Goal: Task Accomplishment & Management: Use online tool/utility

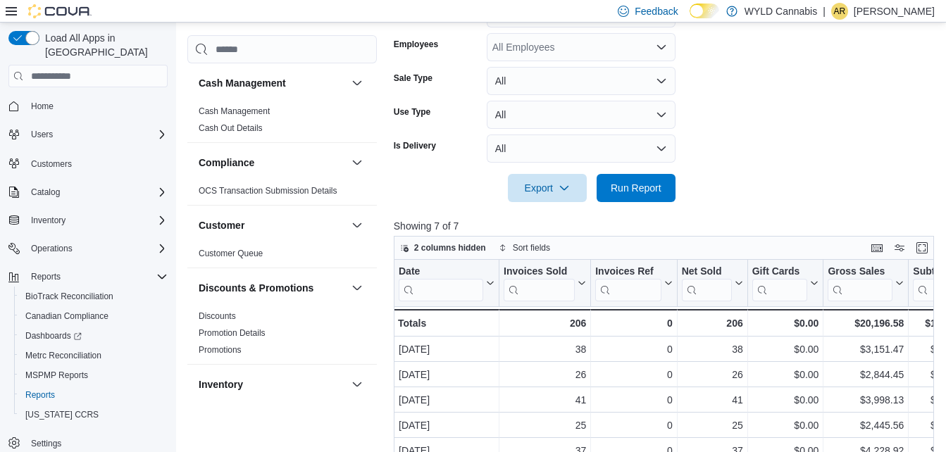
scroll to position [385, 0]
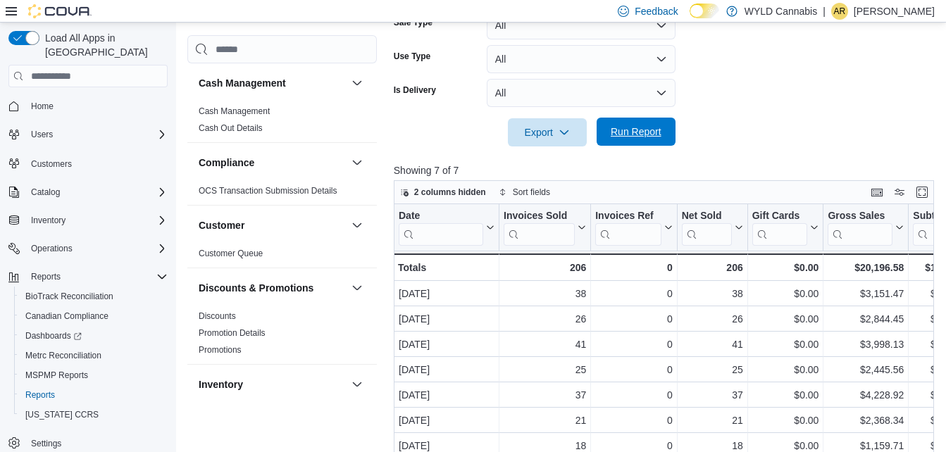
click at [639, 137] on span "Run Report" at bounding box center [636, 132] width 51 height 14
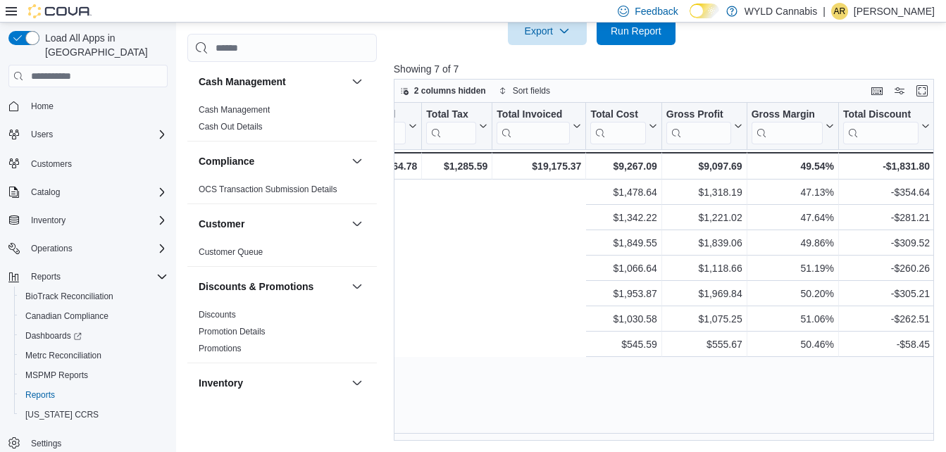
scroll to position [0, 1188]
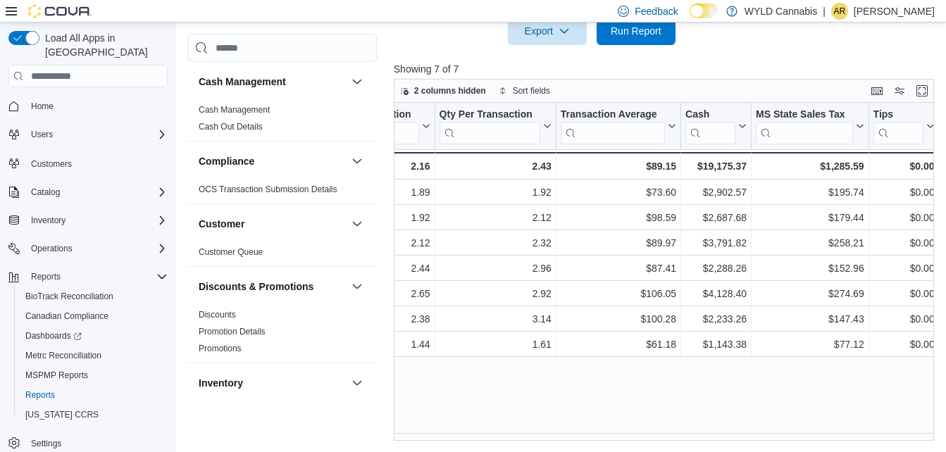
click at [787, 435] on div "Date Click to view column header actions Invoices Sold Click to view column hea…" at bounding box center [667, 272] width 546 height 338
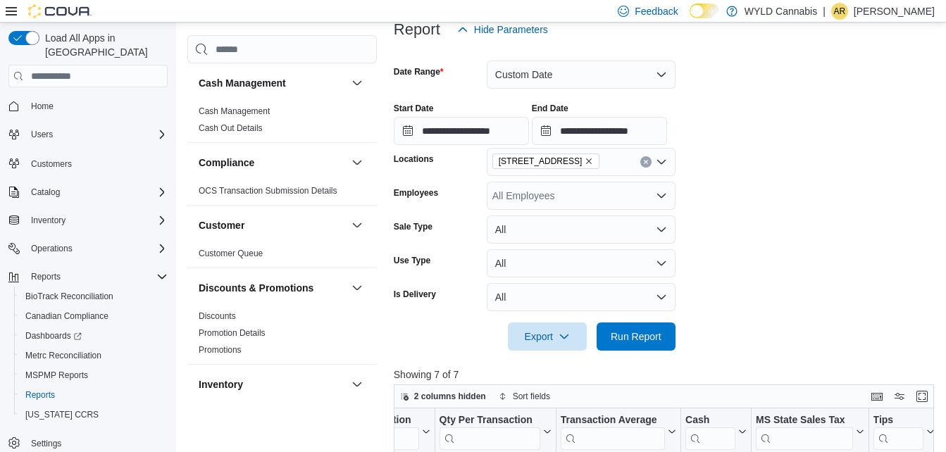
scroll to position [134, 0]
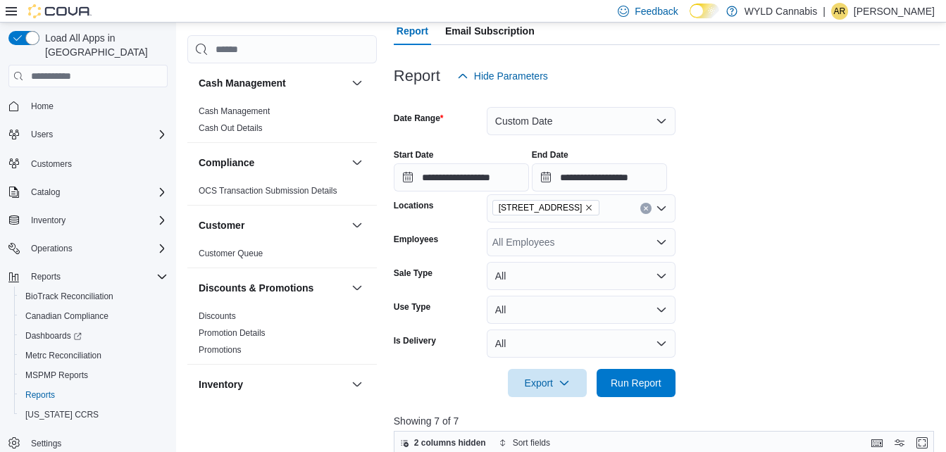
click at [637, 245] on div "All Employees" at bounding box center [581, 242] width 189 height 28
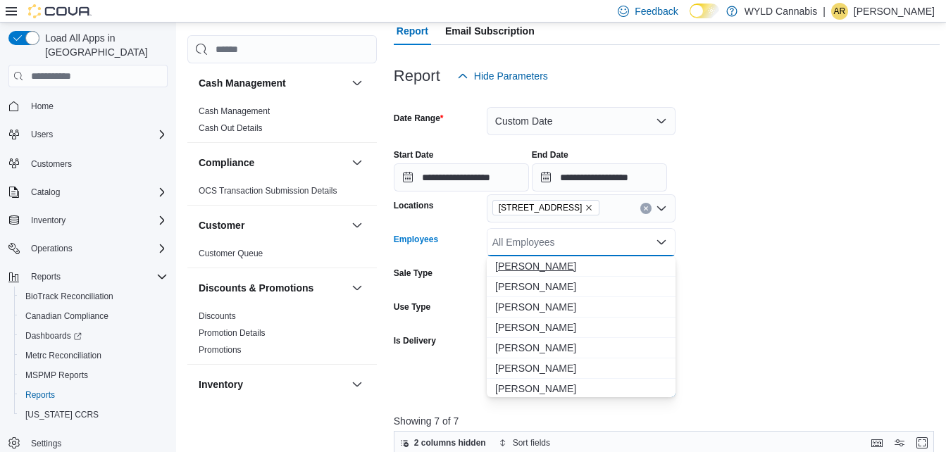
click at [557, 271] on span "[PERSON_NAME]" at bounding box center [581, 266] width 172 height 14
click at [766, 368] on div at bounding box center [667, 363] width 546 height 11
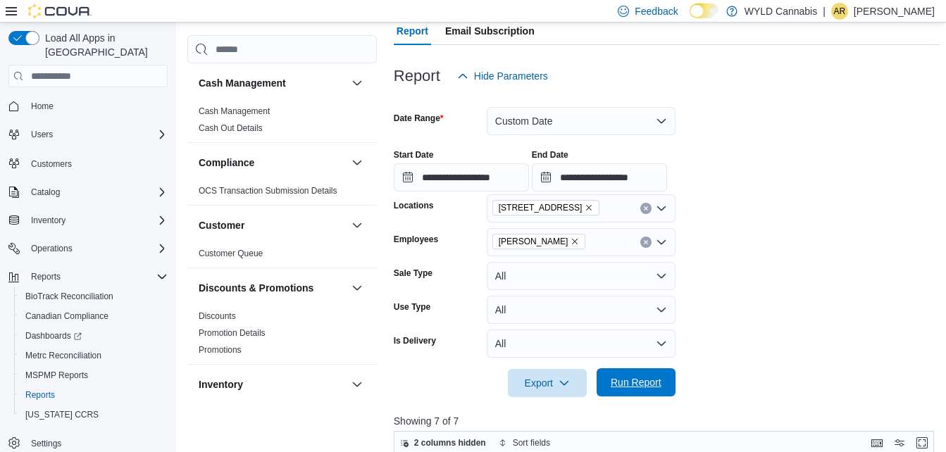
click at [641, 379] on span "Run Report" at bounding box center [636, 382] width 51 height 14
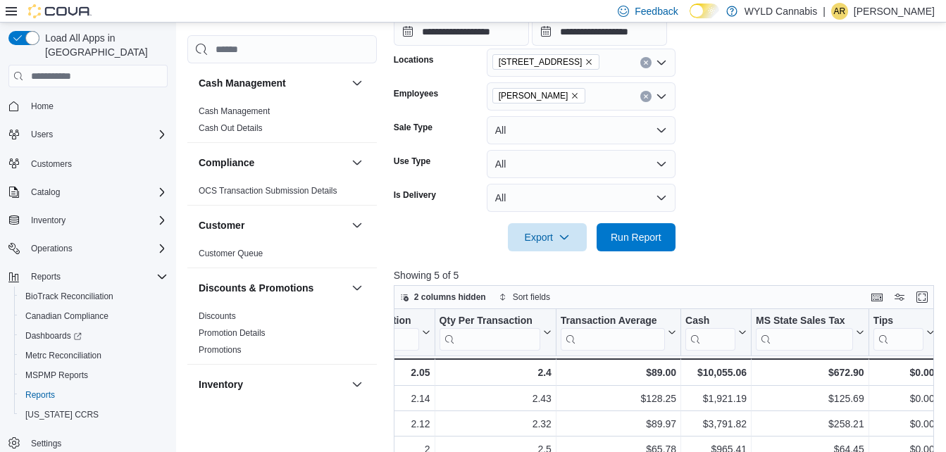
scroll to position [275, 0]
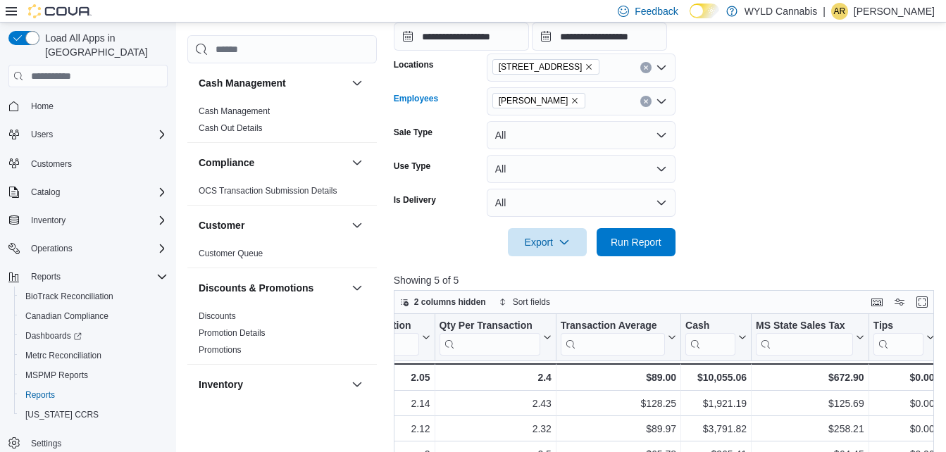
click at [645, 101] on icon "Clear input" at bounding box center [646, 102] width 4 height 4
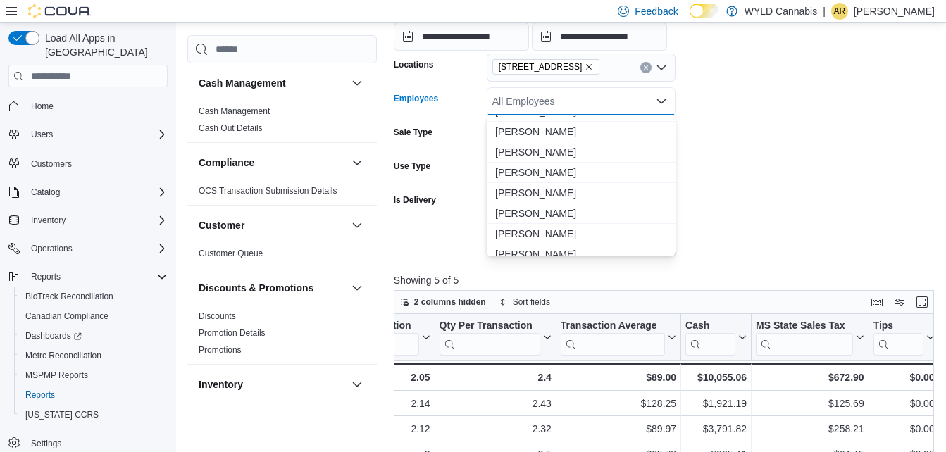
scroll to position [141, 0]
click at [560, 126] on span "[PERSON_NAME]" at bounding box center [581, 127] width 172 height 14
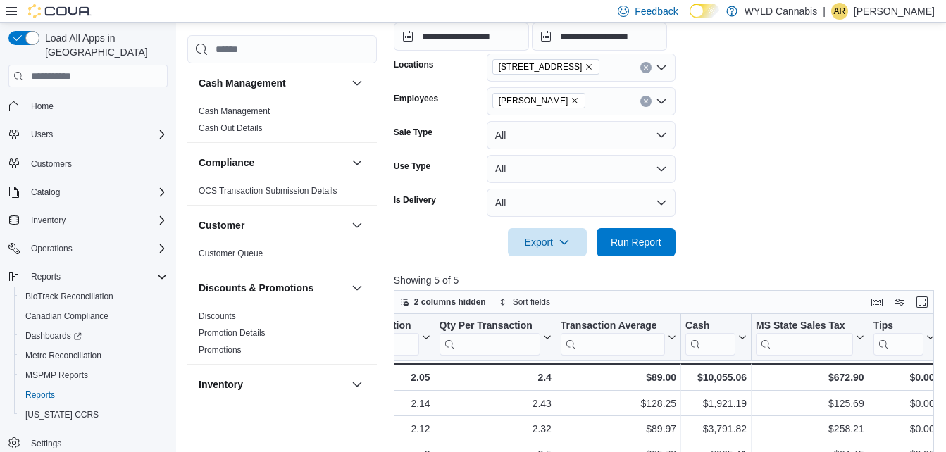
click at [730, 234] on form "**********" at bounding box center [667, 102] width 546 height 307
click at [643, 244] on span "Run Report" at bounding box center [636, 242] width 51 height 14
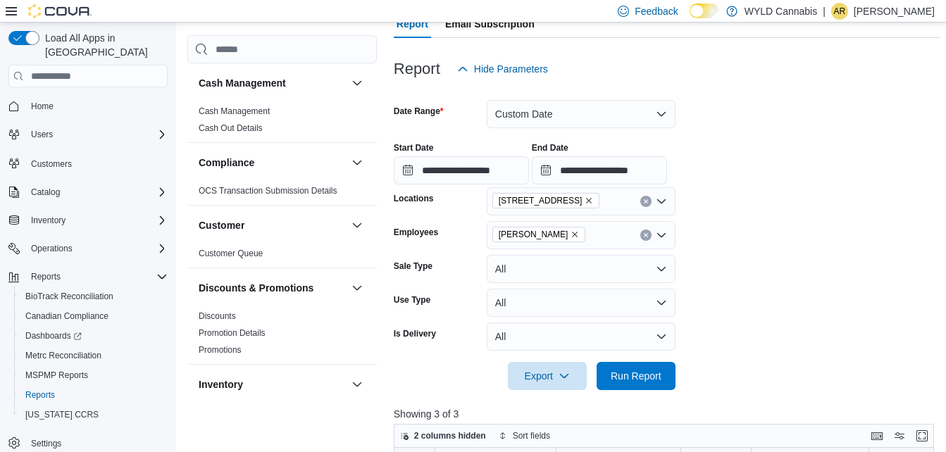
scroll to position [134, 0]
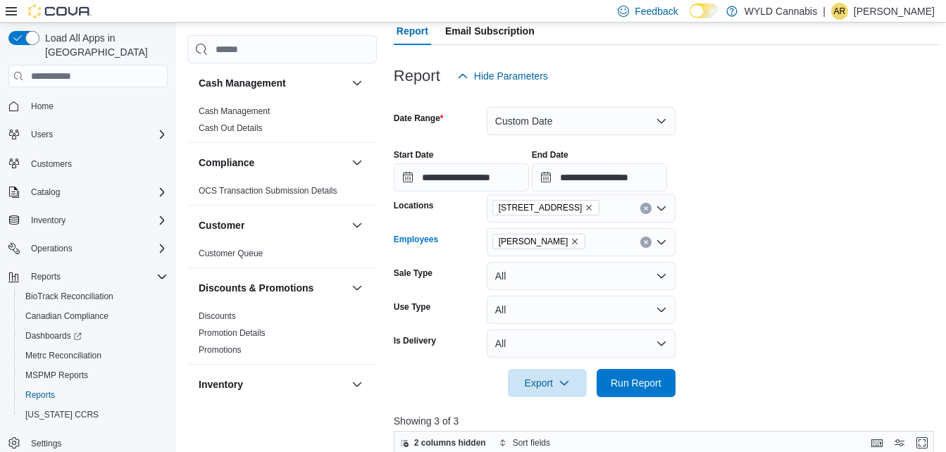
click at [647, 240] on icon "Clear input" at bounding box center [646, 242] width 6 height 6
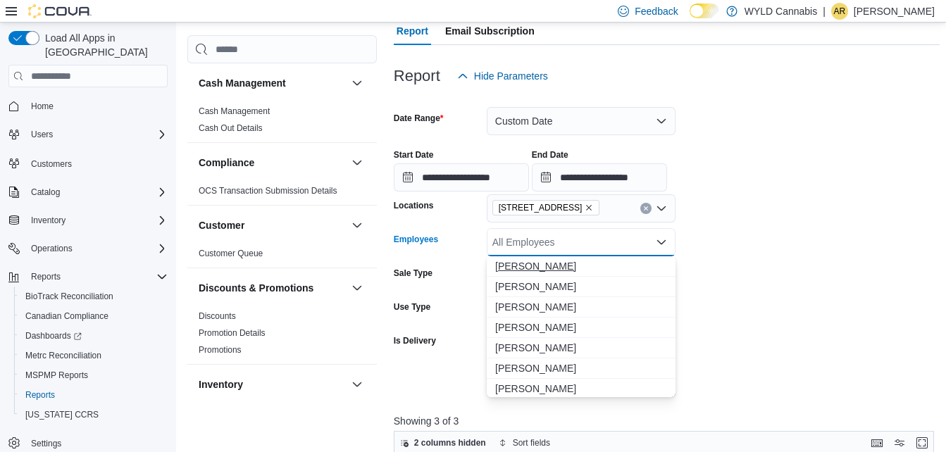
click at [557, 269] on span "[PERSON_NAME]" at bounding box center [581, 266] width 172 height 14
click at [733, 266] on form "**********" at bounding box center [667, 243] width 546 height 307
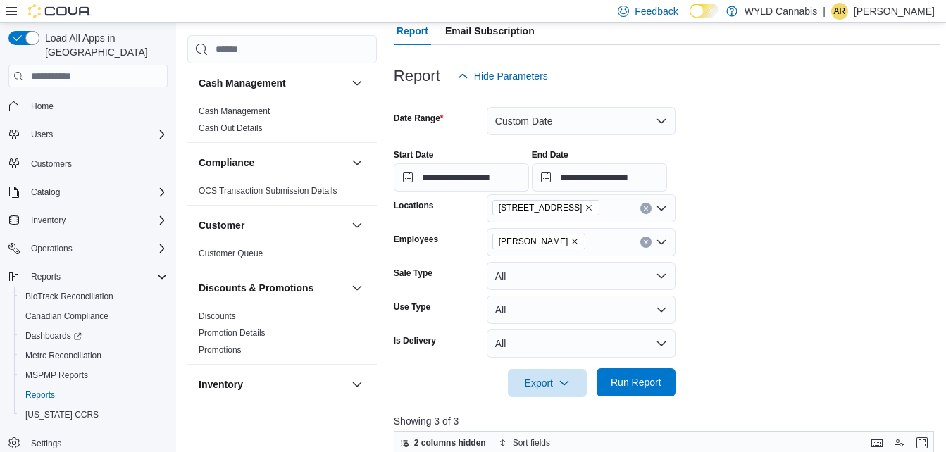
click at [654, 378] on span "Run Report" at bounding box center [636, 382] width 51 height 14
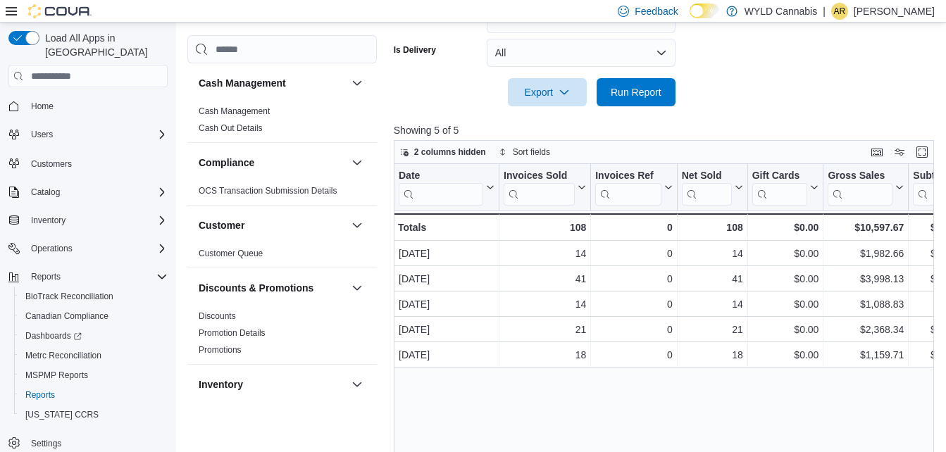
scroll to position [486, 0]
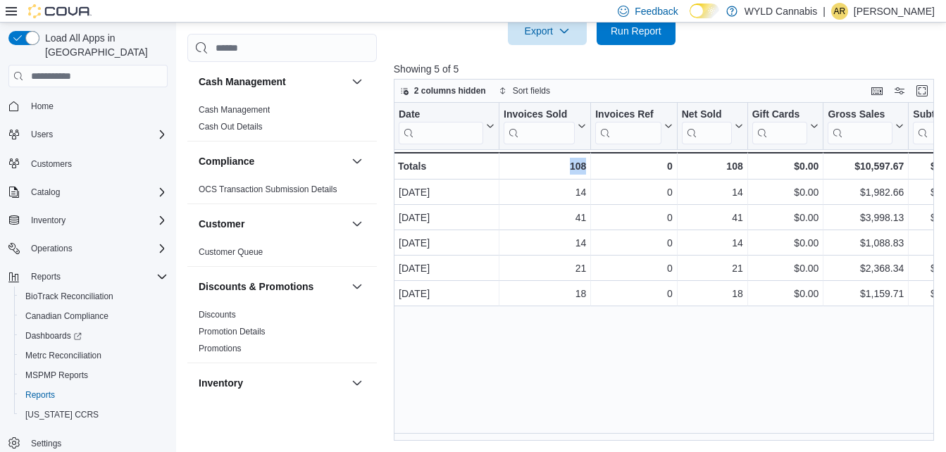
drag, startPoint x: 552, startPoint y: 433, endPoint x: 645, endPoint y: 437, distance: 93.1
click at [645, 437] on div "Date Click to view column header actions Invoices Sold Click to view column hea…" at bounding box center [667, 272] width 546 height 338
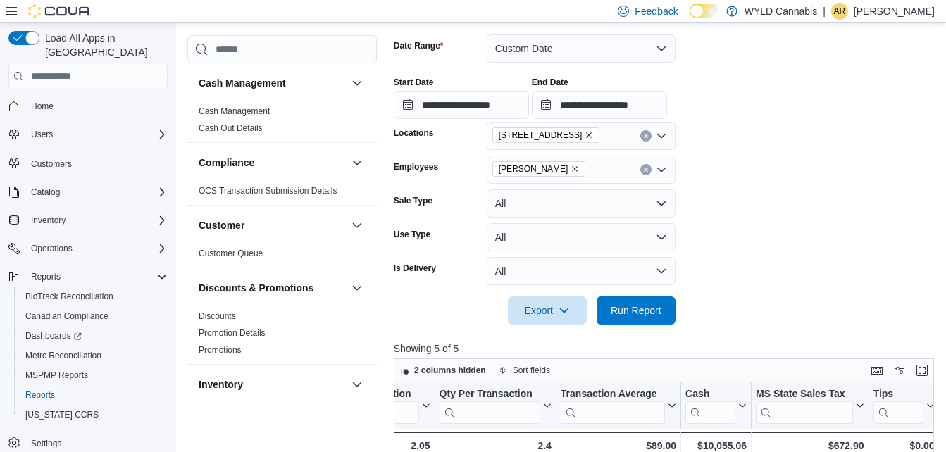
scroll to position [204, 0]
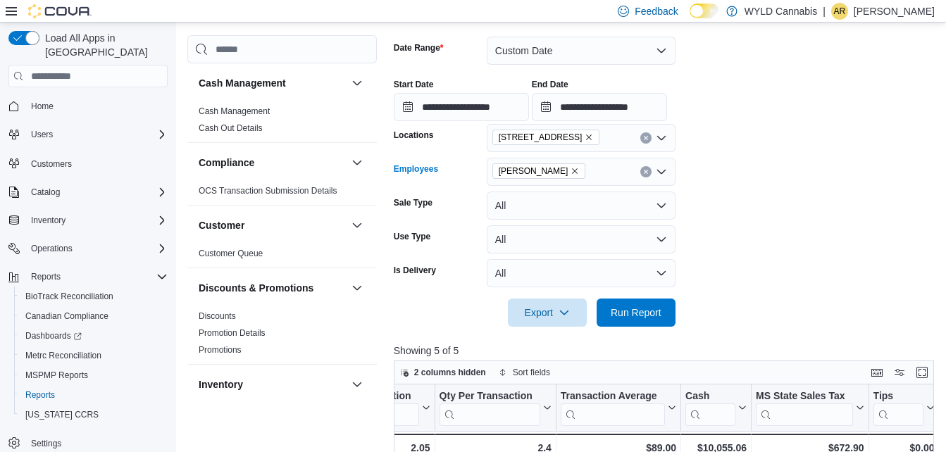
click at [647, 173] on icon "Clear input" at bounding box center [646, 172] width 4 height 4
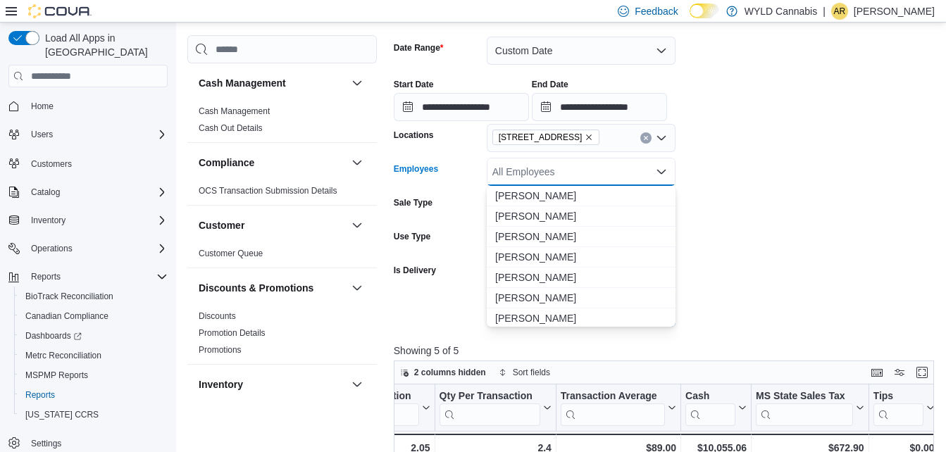
click at [714, 306] on form "**********" at bounding box center [667, 173] width 546 height 307
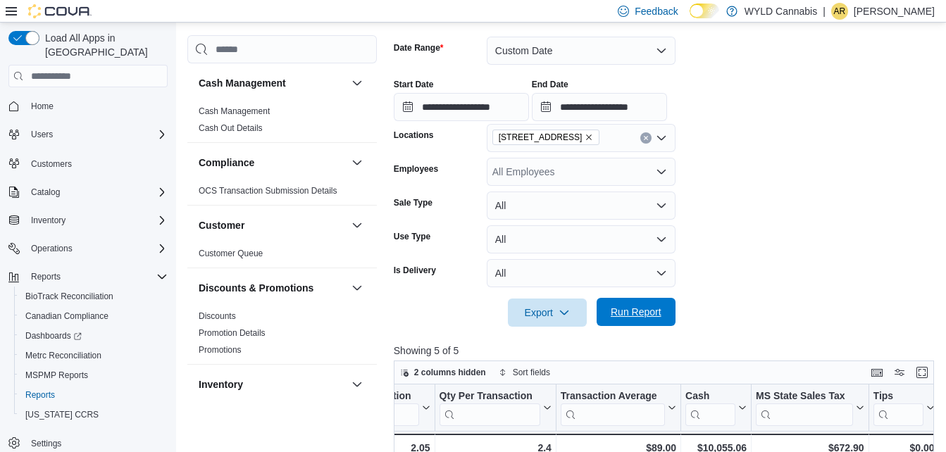
click at [660, 314] on span "Run Report" at bounding box center [636, 312] width 51 height 14
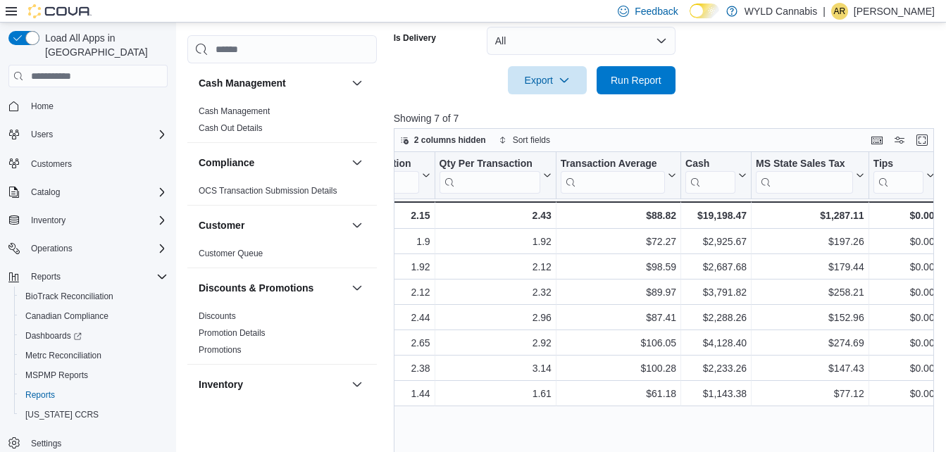
scroll to position [416, 0]
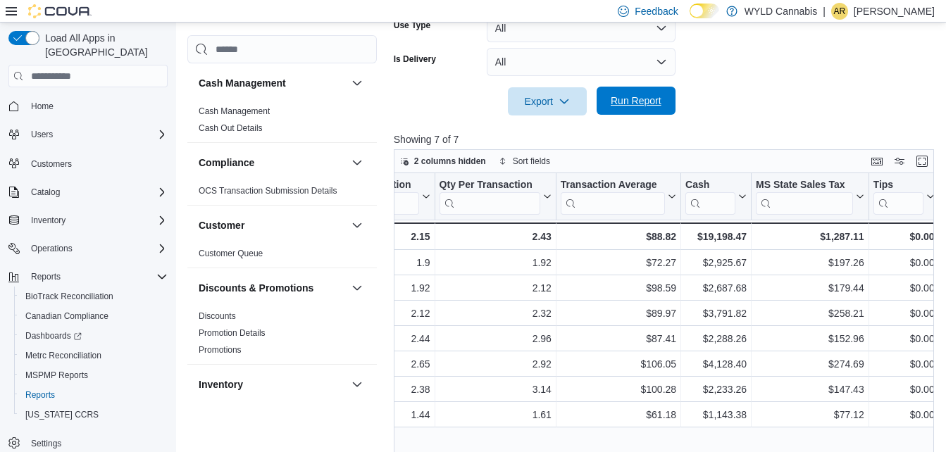
click at [661, 106] on span "Run Report" at bounding box center [636, 101] width 62 height 28
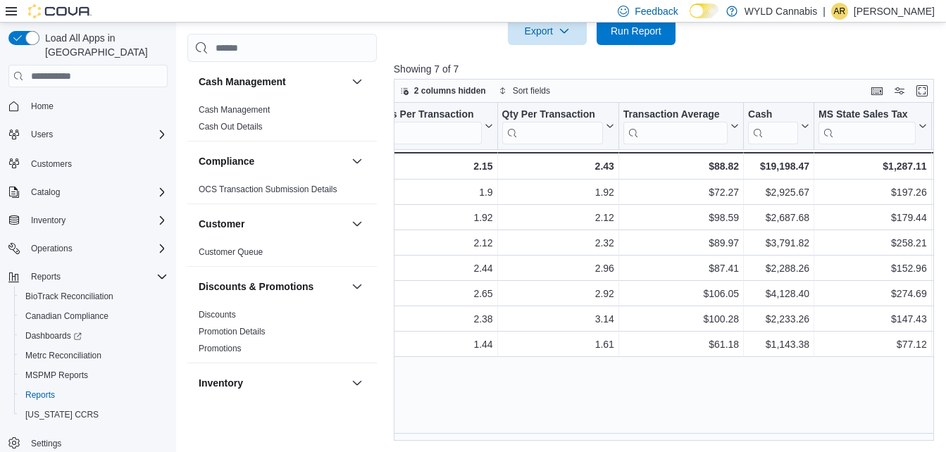
scroll to position [0, 1188]
